Goal: Information Seeking & Learning: Check status

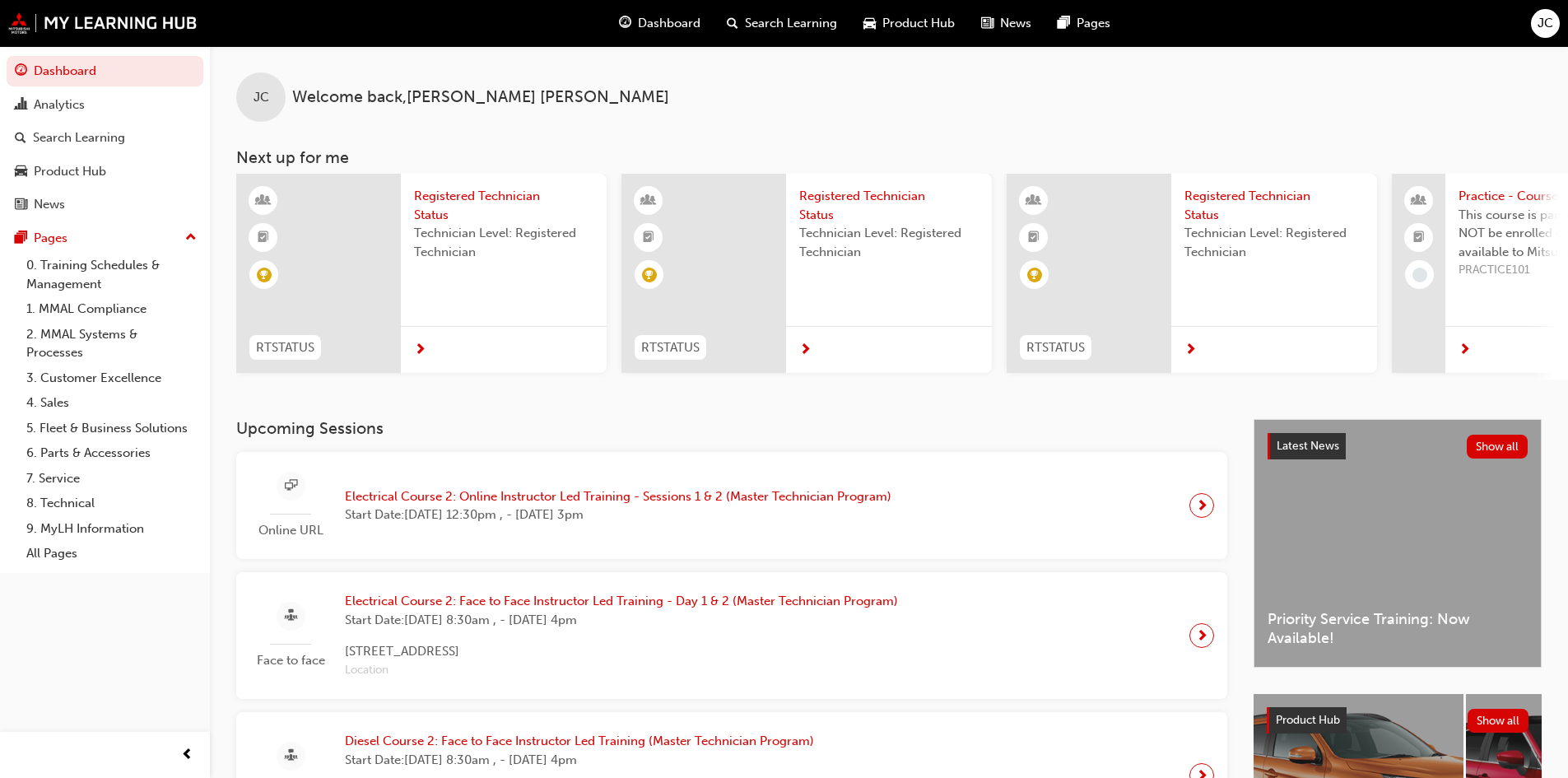
click at [919, 33] on div "Product Hub" at bounding box center [909, 24] width 118 height 33
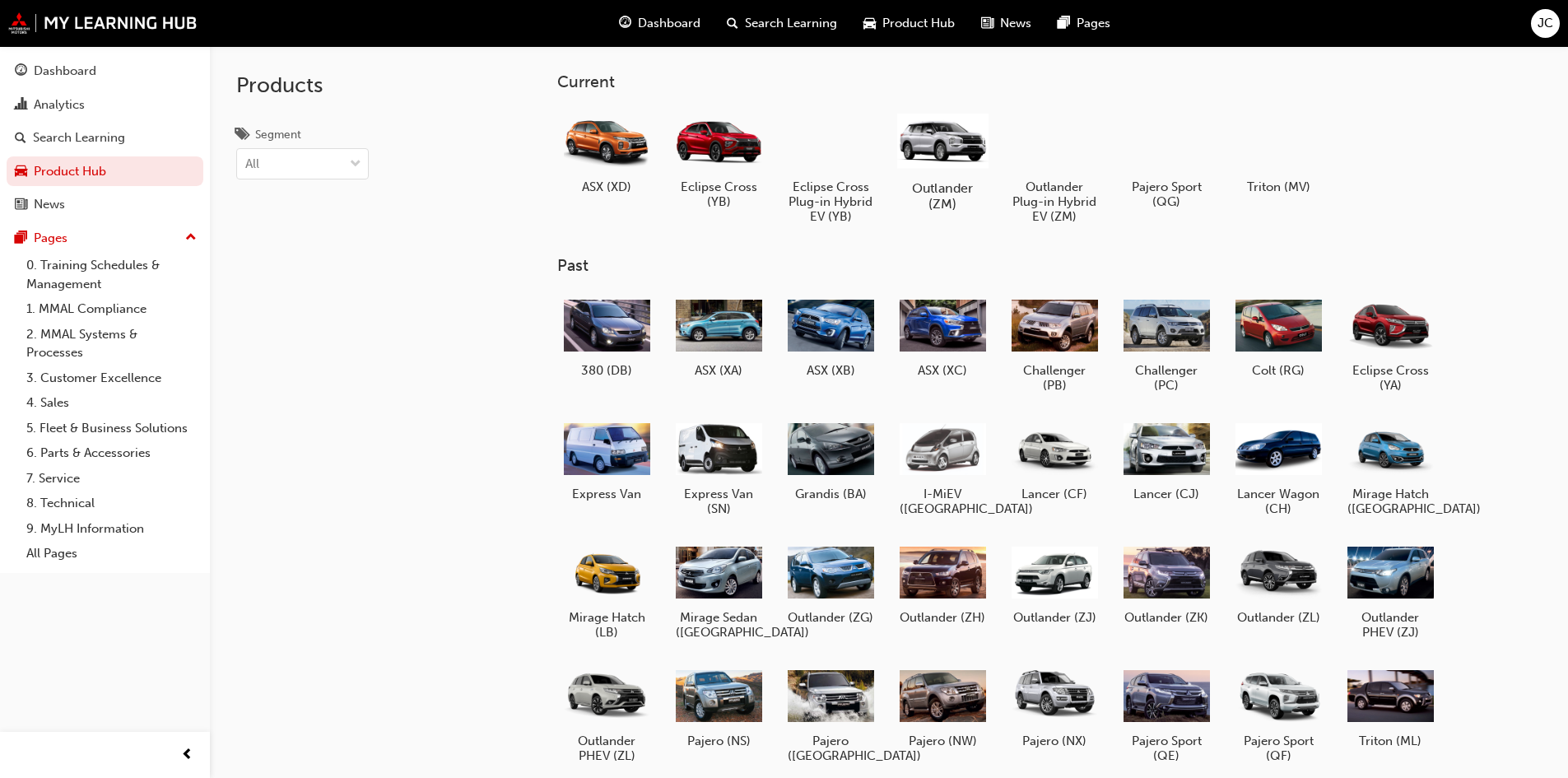
click at [961, 152] on div at bounding box center [942, 140] width 91 height 65
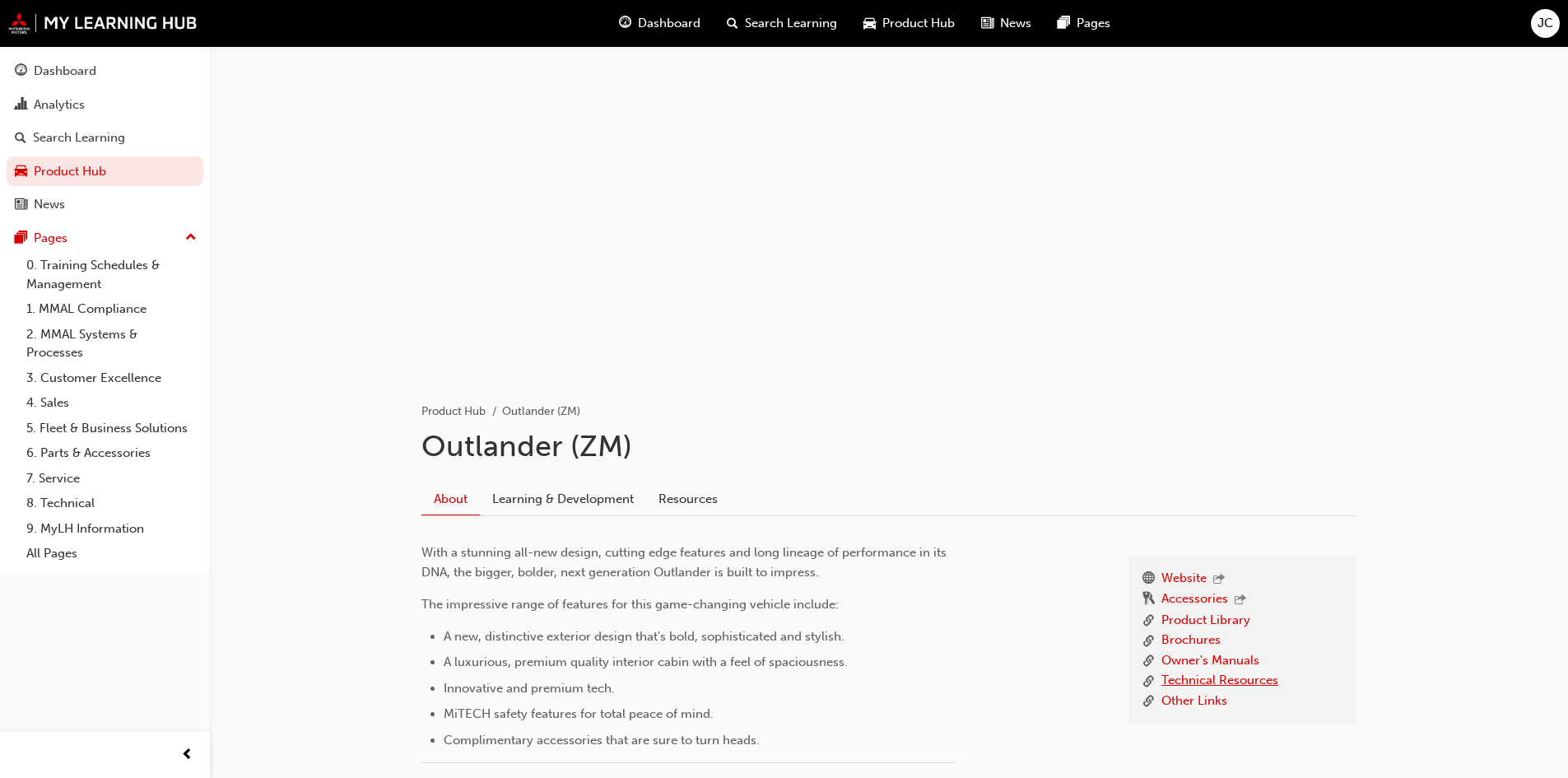
click at [1225, 676] on link "Technical Resources" at bounding box center [1219, 681] width 117 height 20
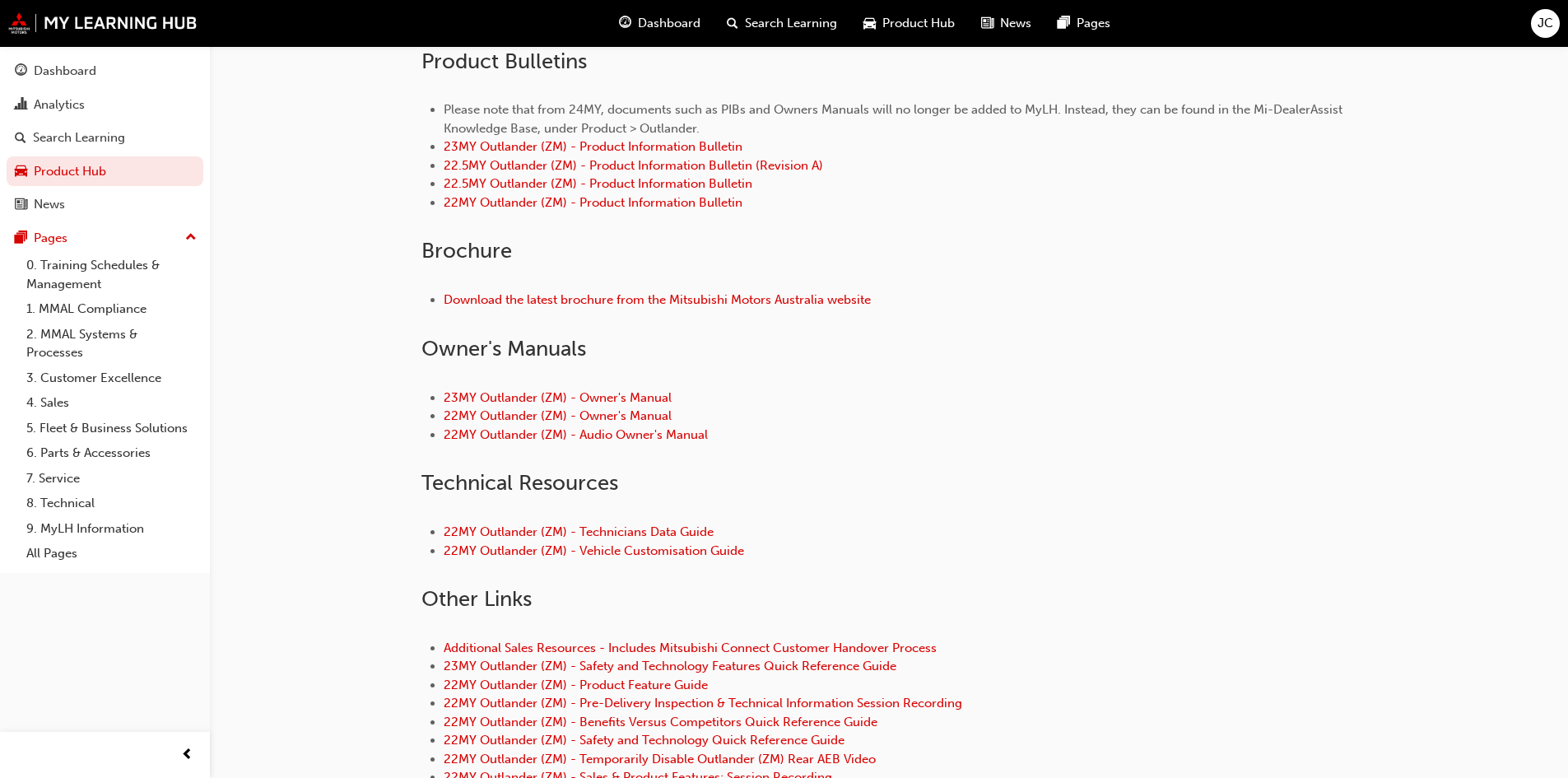
scroll to position [576, 0]
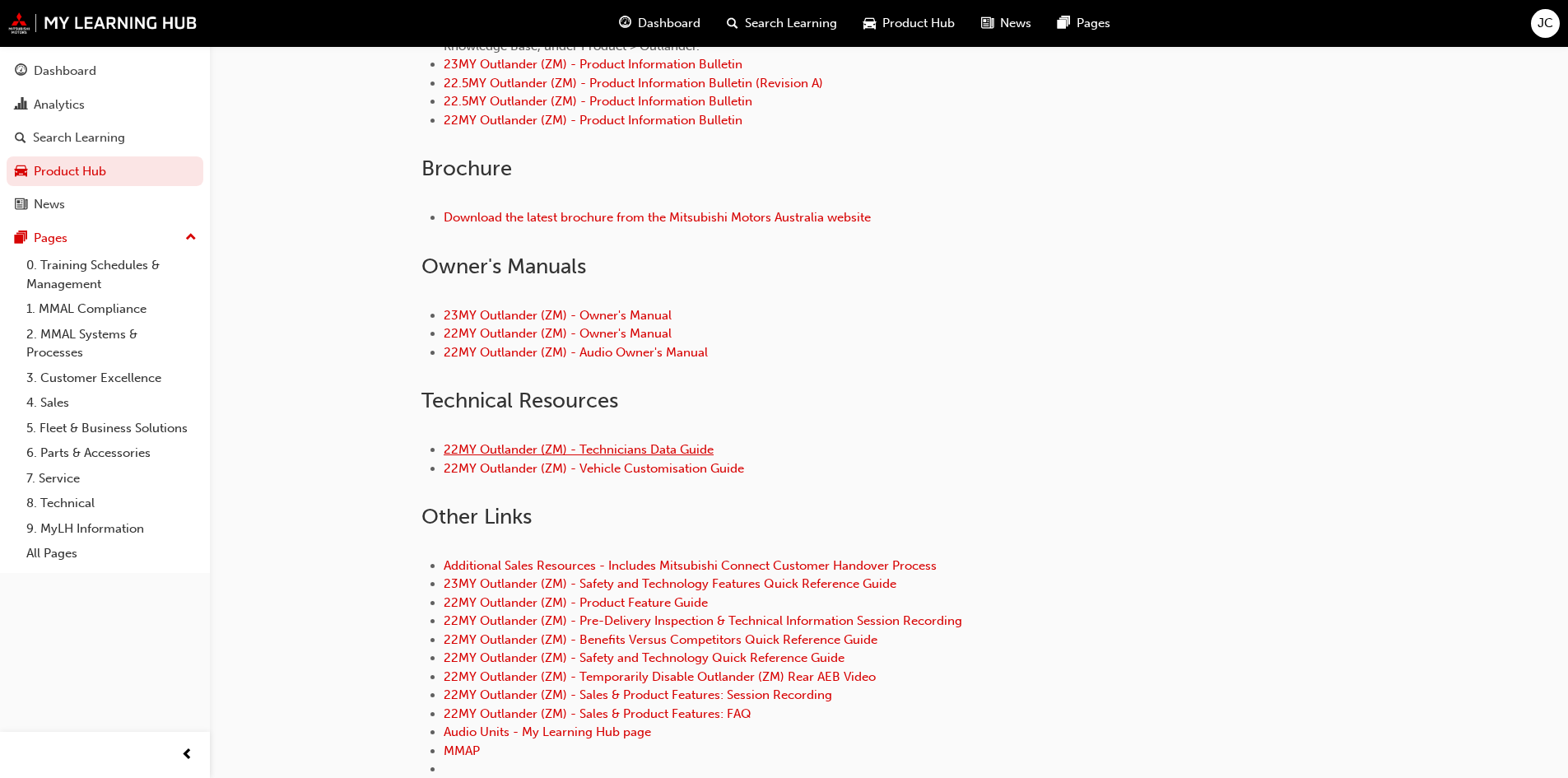
click at [684, 448] on link "22MY Outlander (ZM) - Technicians Data Guide" at bounding box center [579, 449] width 270 height 15
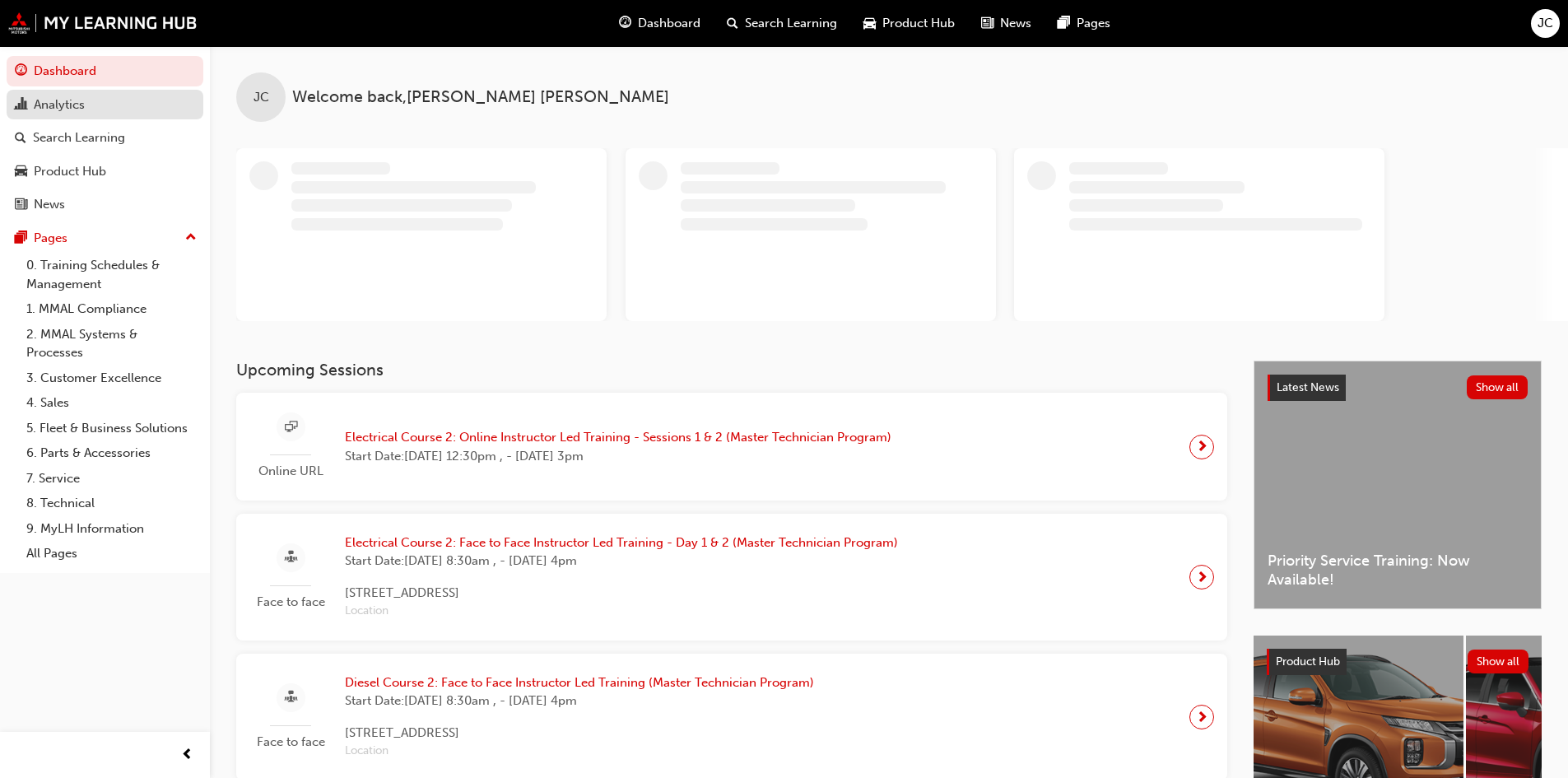
click at [110, 100] on div "Analytics" at bounding box center [105, 104] width 181 height 20
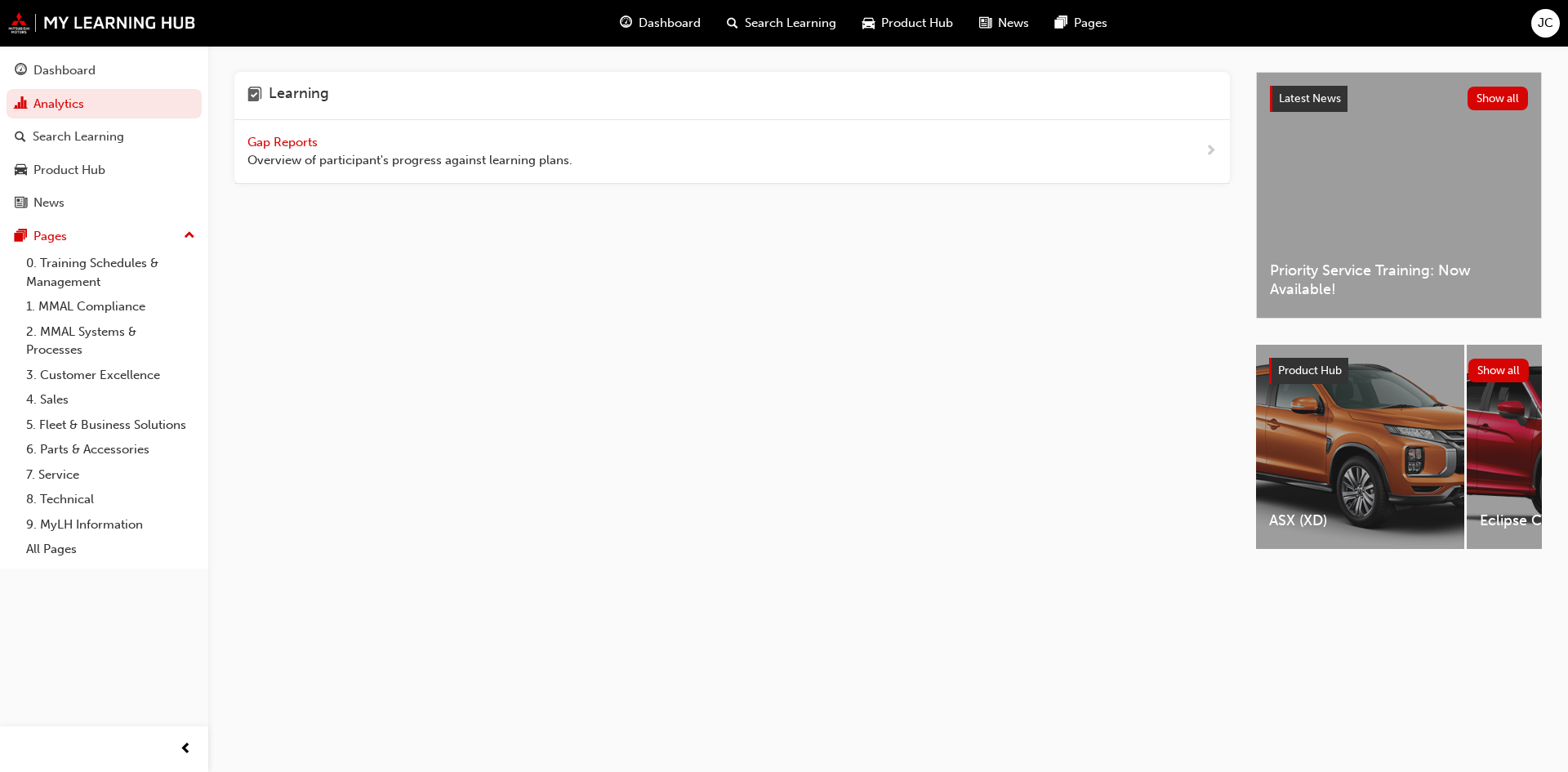
click at [291, 138] on span "Gap Reports" at bounding box center [284, 142] width 73 height 15
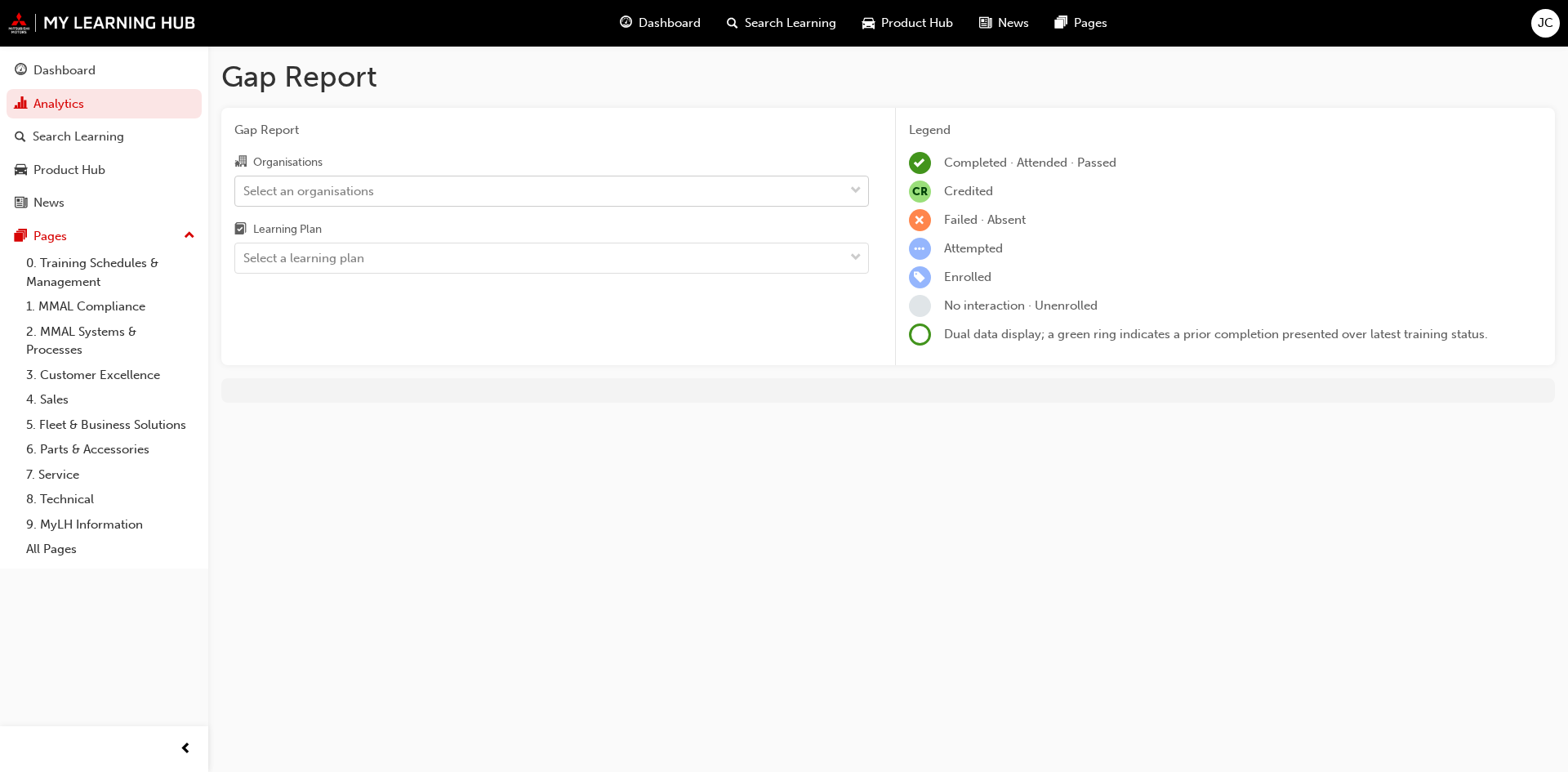
click at [557, 203] on div "Select an organisations" at bounding box center [539, 191] width 608 height 29
click at [245, 197] on input "Organisations Select an organisations" at bounding box center [245, 190] width 2 height 14
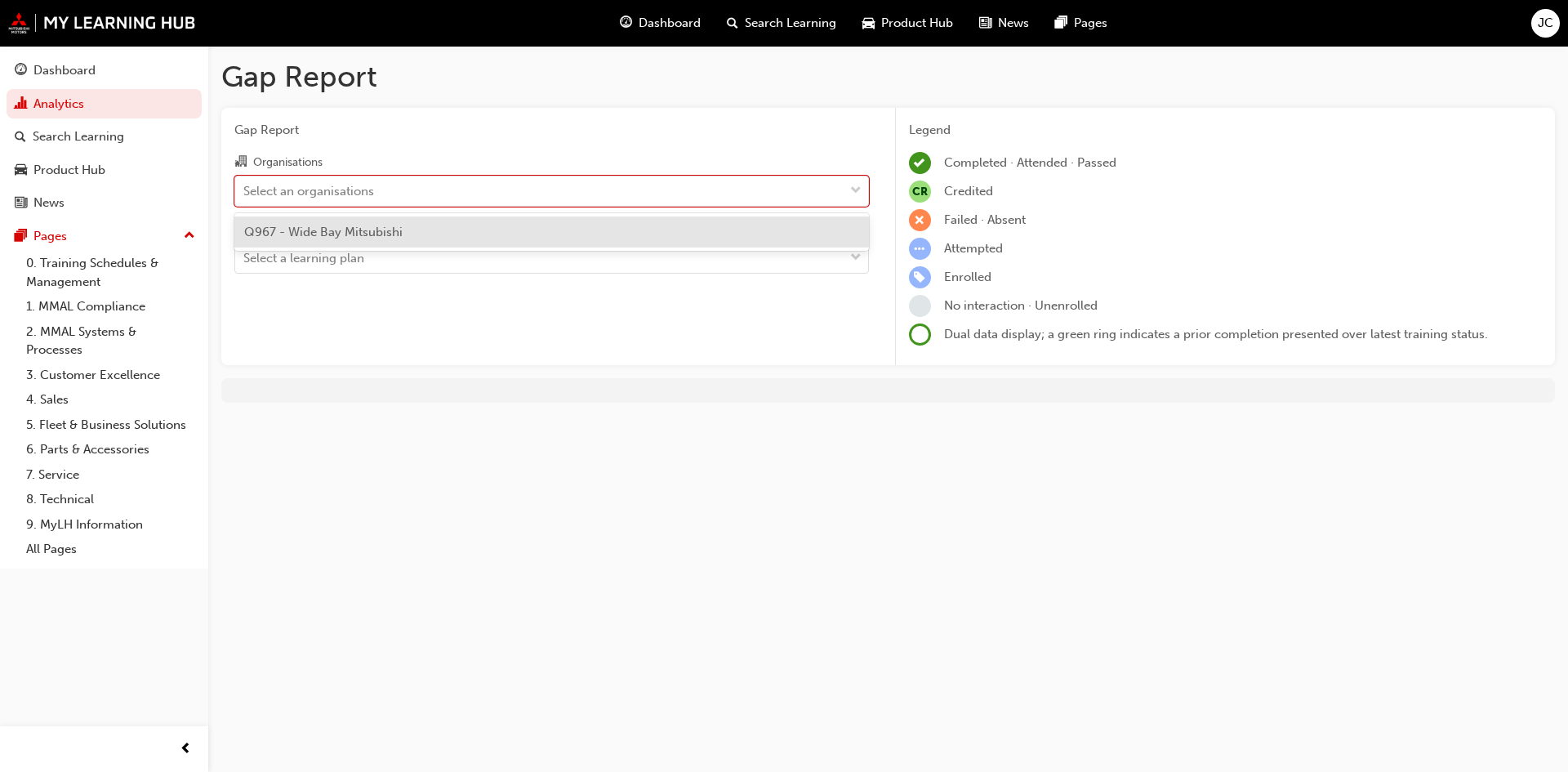
click at [546, 234] on div "Q967 - Wide Bay Mitsubishi" at bounding box center [551, 232] width 634 height 32
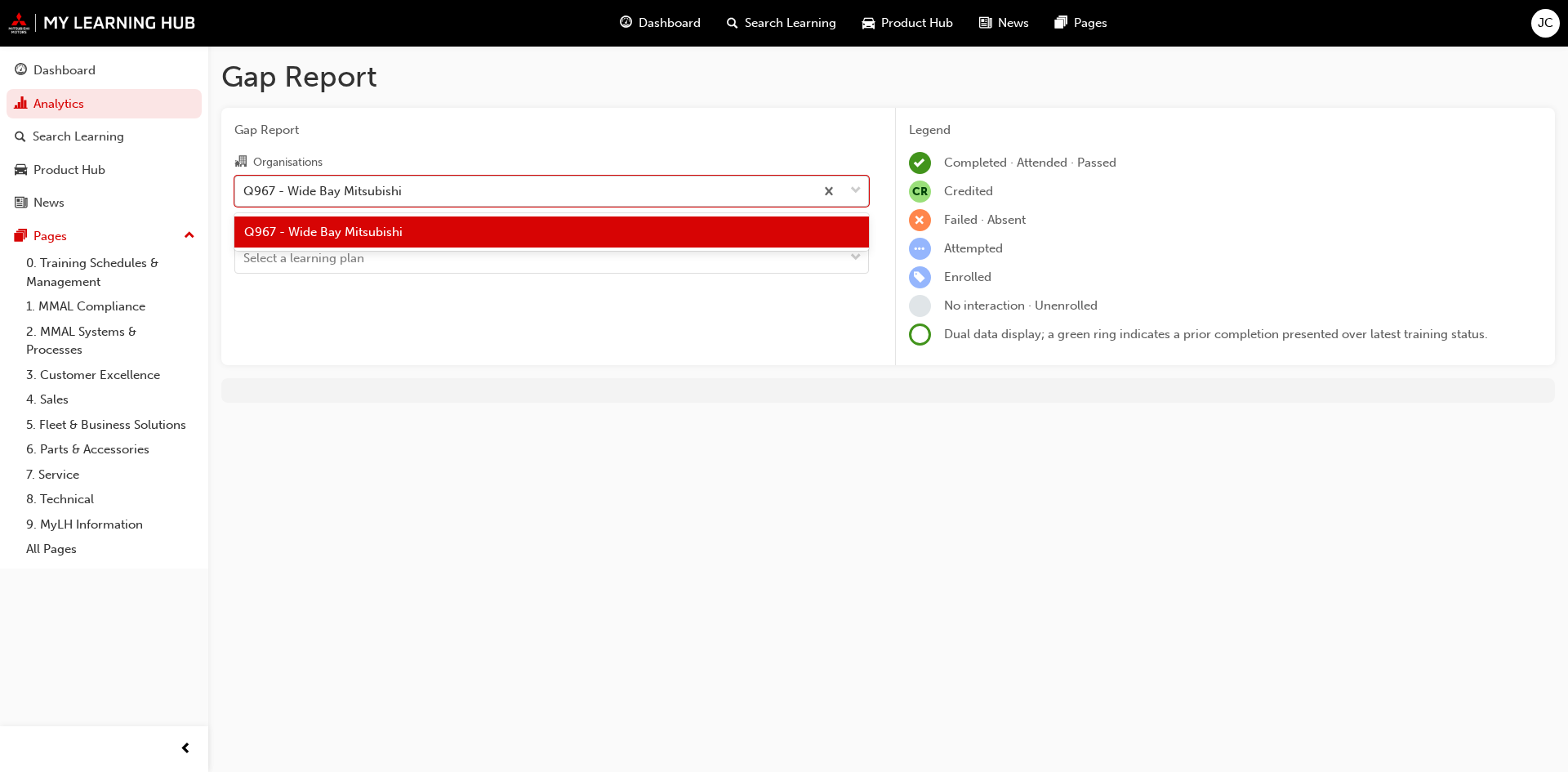
click at [573, 201] on div "Q967 - Wide Bay Mitsubishi" at bounding box center [524, 191] width 579 height 29
click at [245, 197] on input "Organisations option Q967 - Wide Bay Mitsubishi, selected. option Q967 - Wide B…" at bounding box center [245, 190] width 2 height 14
click at [573, 201] on div "Q967 - Wide Bay Mitsubishi" at bounding box center [524, 191] width 579 height 29
click at [245, 197] on input "Organisations option Q967 - Wide Bay Mitsubishi, selected. option Q967 - Wide B…" at bounding box center [245, 190] width 2 height 14
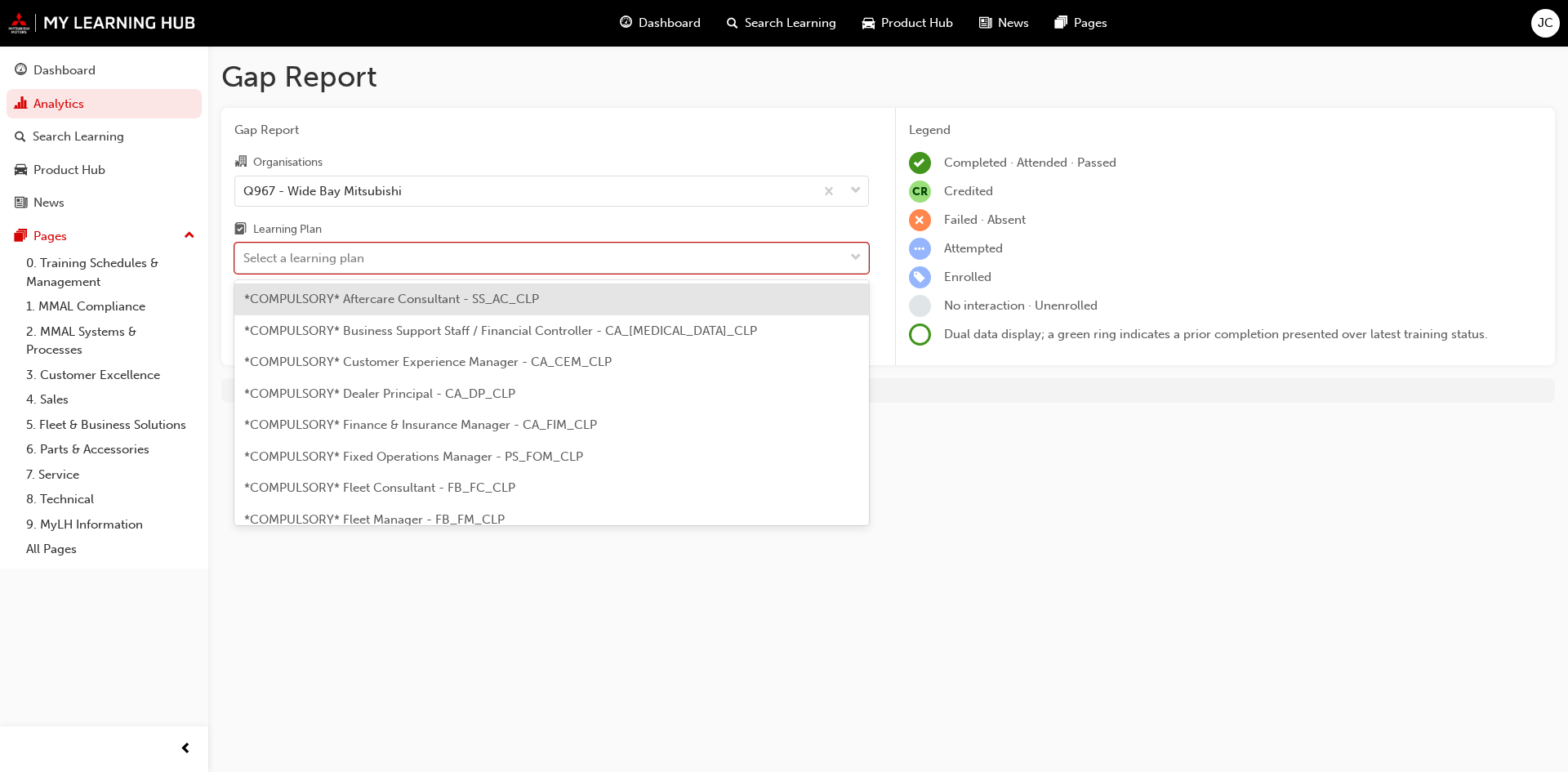
click at [560, 255] on div "Select a learning plan" at bounding box center [539, 258] width 608 height 29
click at [245, 255] on input "Learning Plan option *COMPULSORY* Aftercare Consultant - SS_AC_CLP focused, 1 o…" at bounding box center [245, 258] width 2 height 14
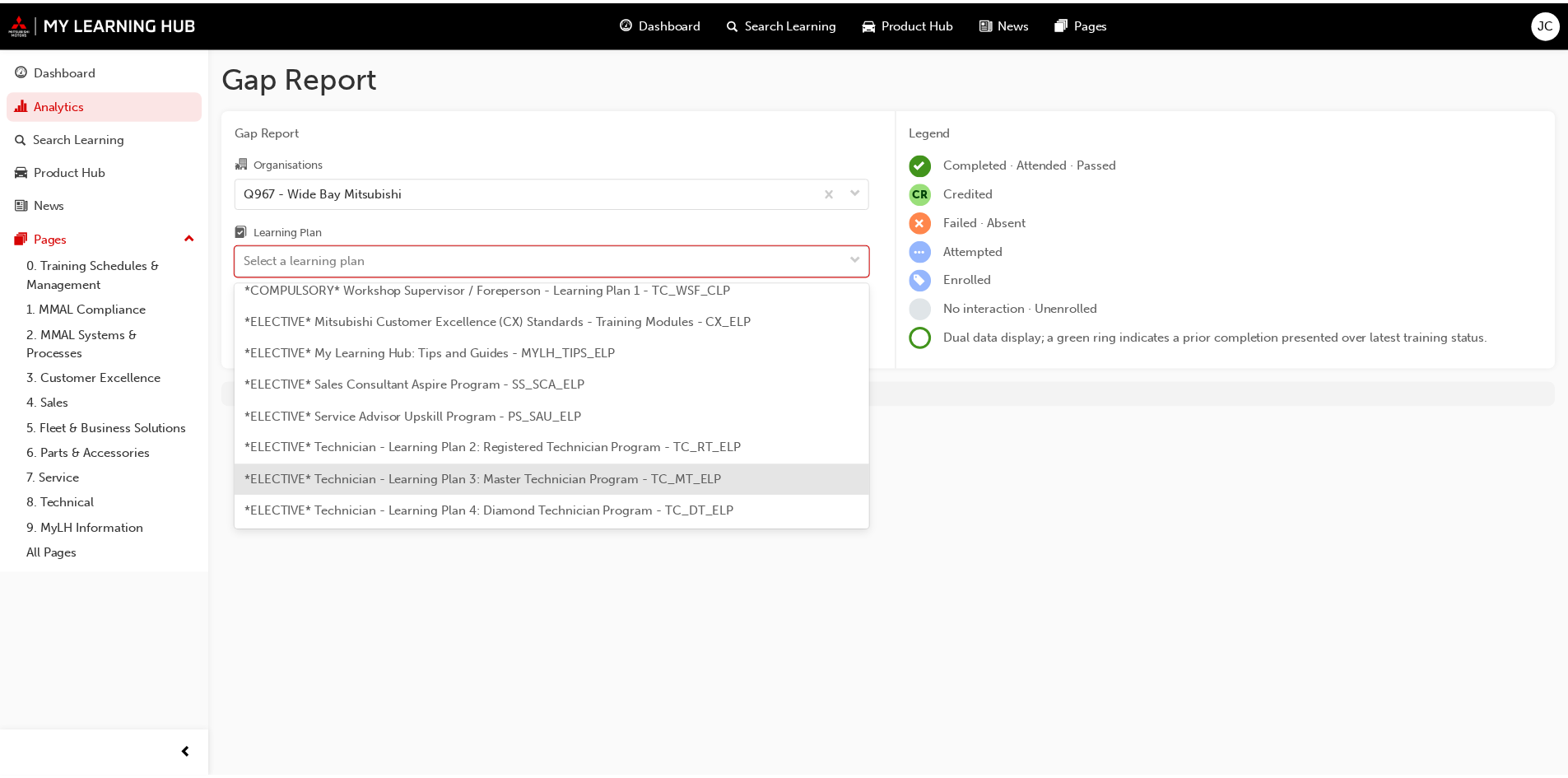
scroll to position [806, 0]
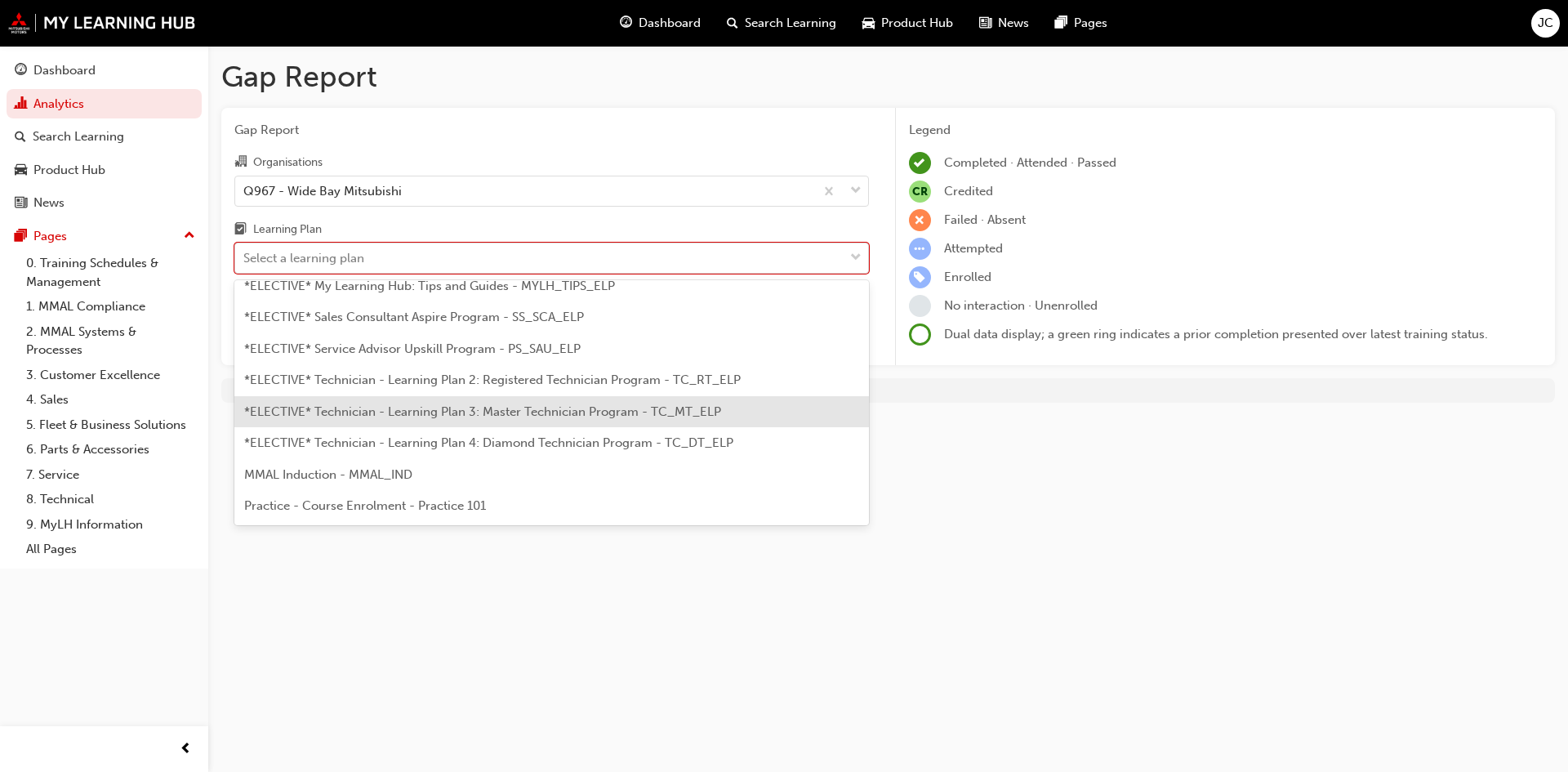
click at [610, 416] on span "*ELECTIVE* Technician - Learning Plan 3: Master Technician Program - TC_MT_ELP" at bounding box center [483, 412] width 477 height 15
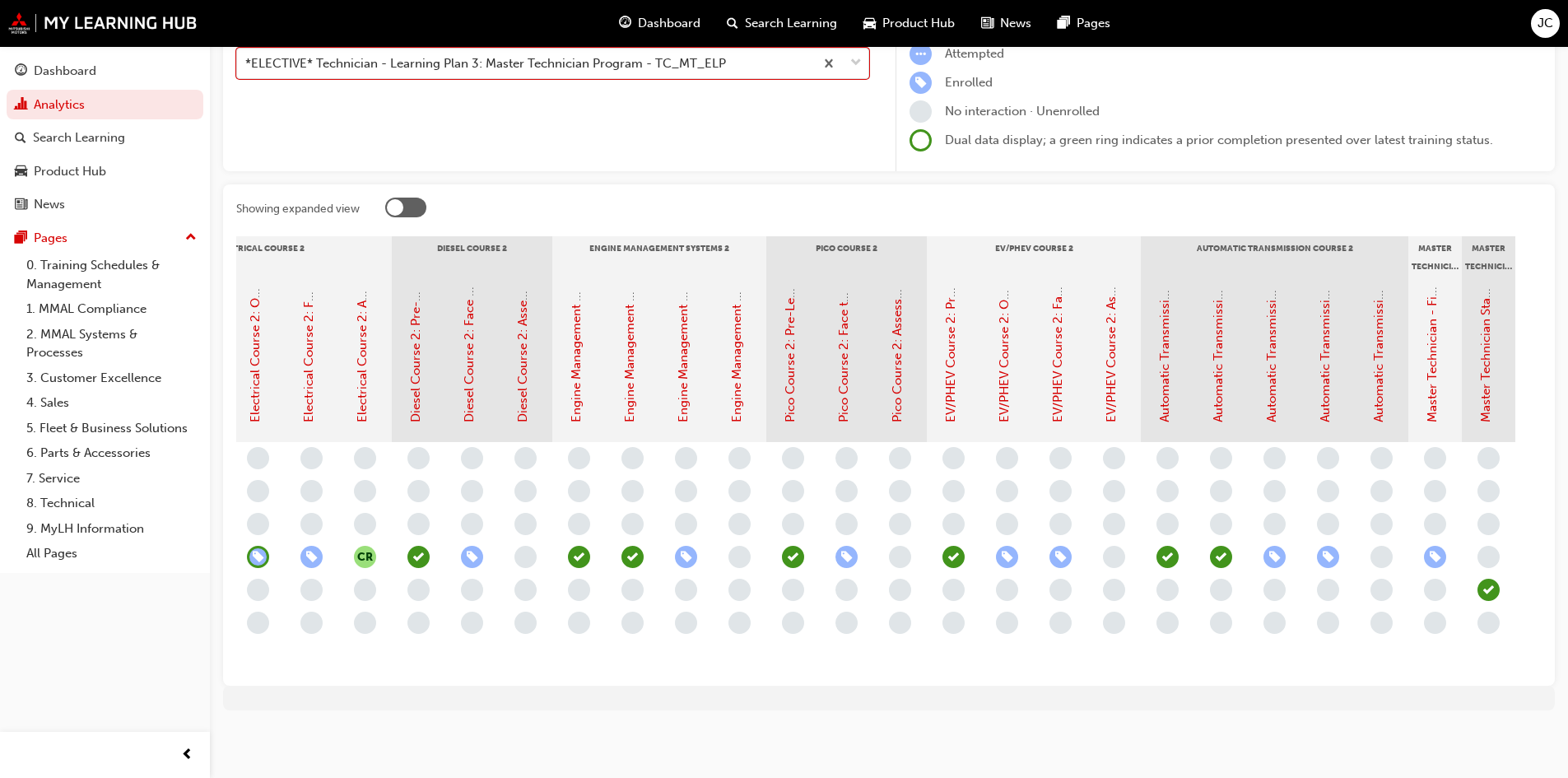
scroll to position [0, 460]
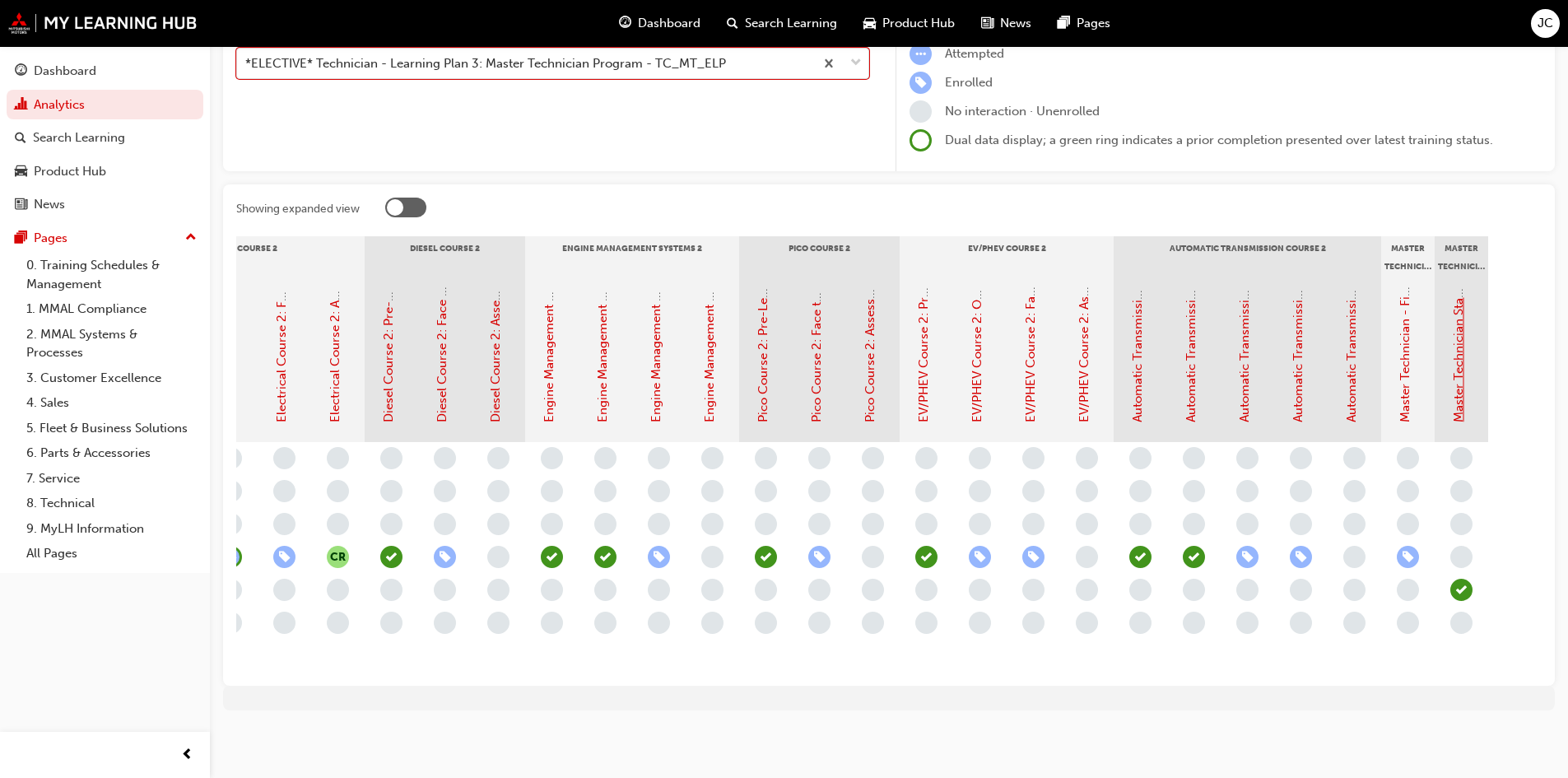
click at [1460, 308] on link "Master Technician Status" at bounding box center [1458, 351] width 15 height 141
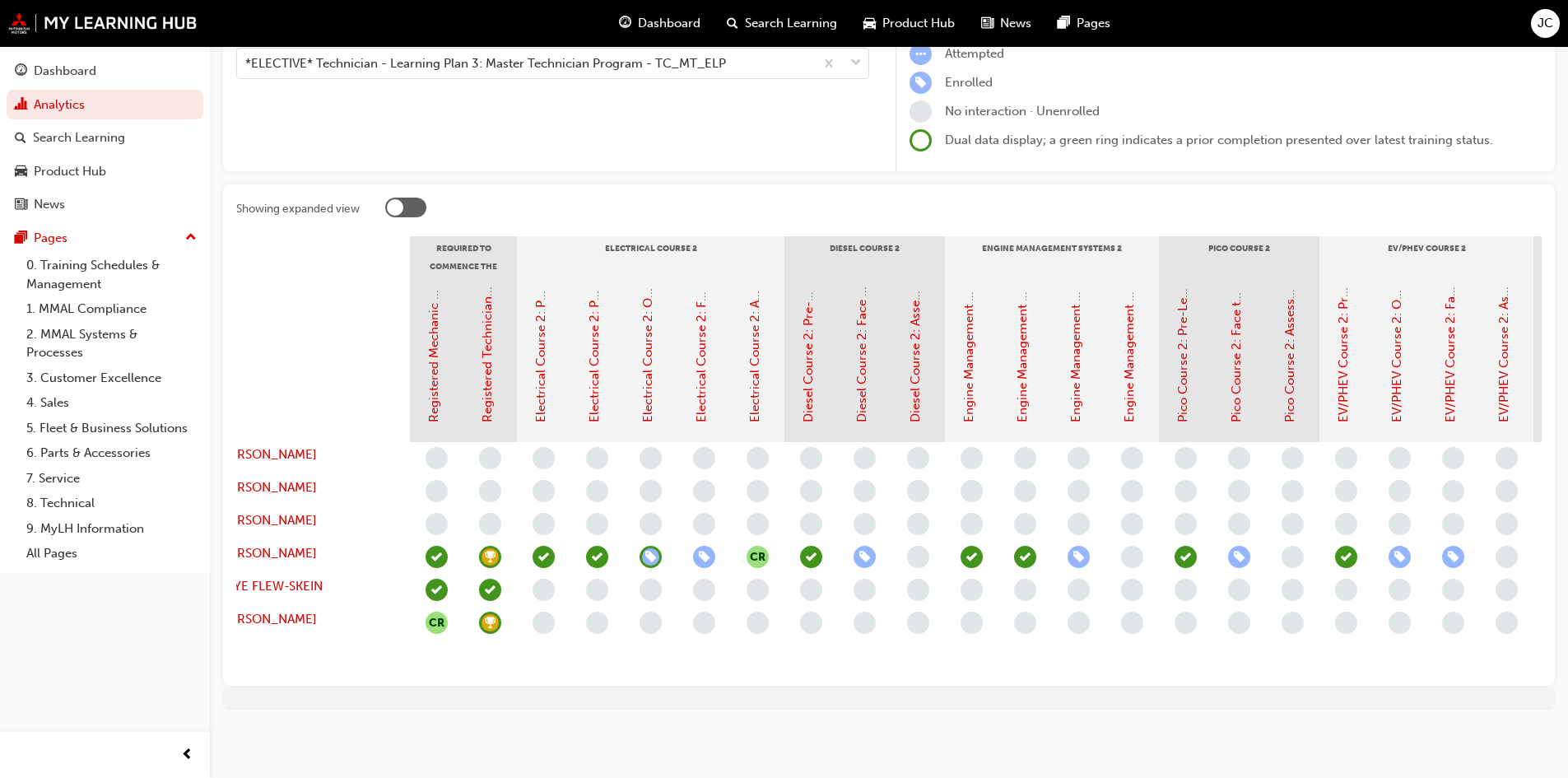
scroll to position [0, 36]
